Goal: Task Accomplishment & Management: Complete application form

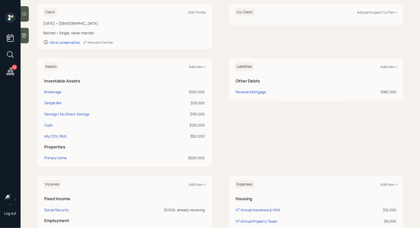
scroll to position [84, 0]
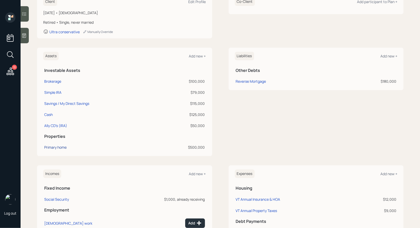
click at [60, 145] on div "Primary home" at bounding box center [55, 146] width 22 height 5
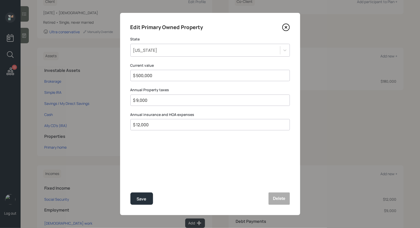
click at [287, 26] on icon at bounding box center [286, 27] width 8 height 8
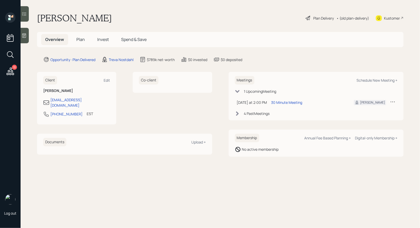
click at [80, 40] on span "Plan" at bounding box center [80, 40] width 8 height 6
